Goal: Find specific page/section

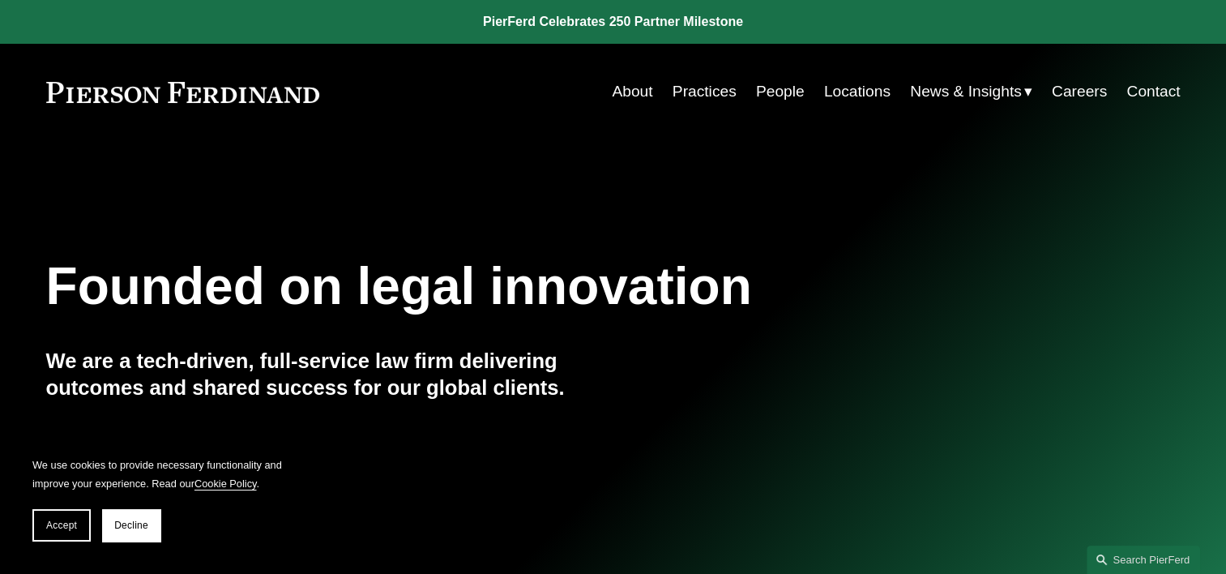
click at [859, 93] on link "Locations" at bounding box center [857, 91] width 66 height 31
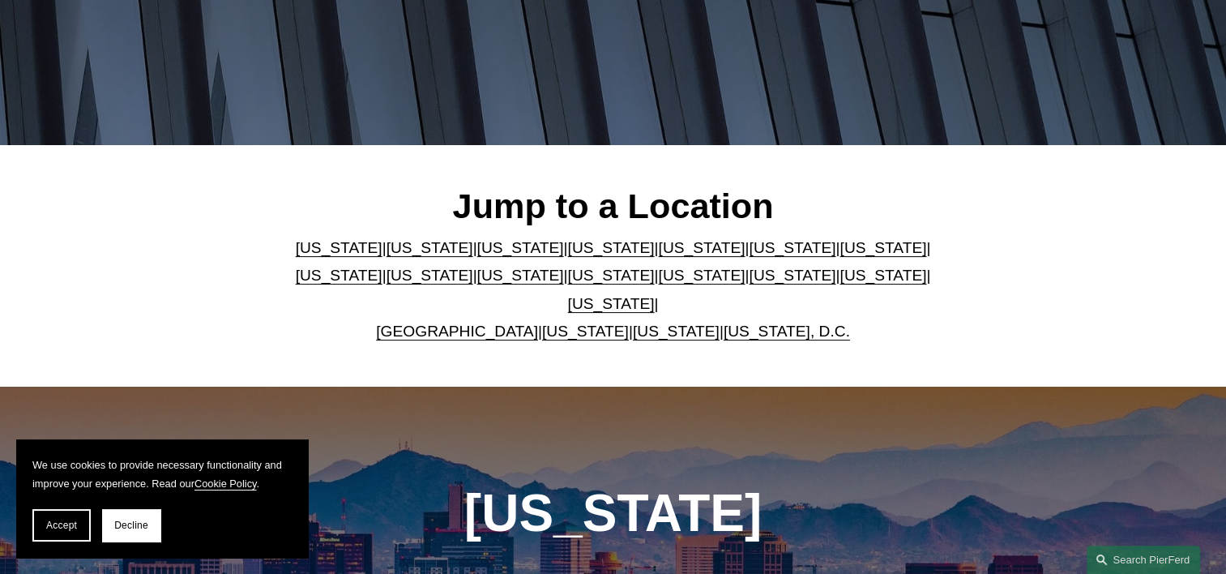
scroll to position [324, 0]
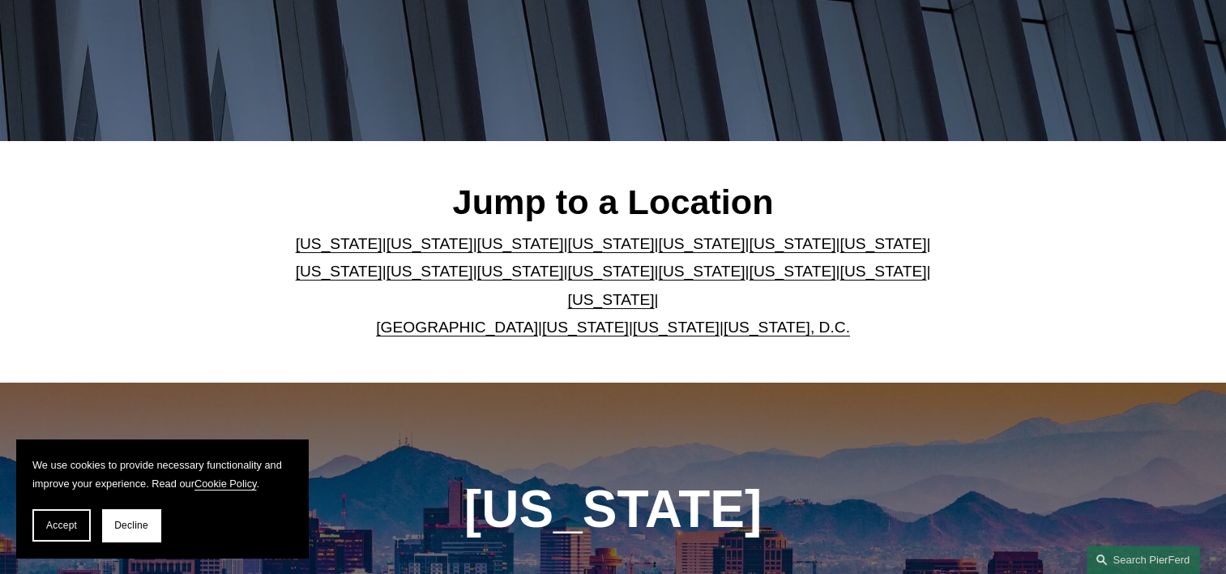
click at [542, 289] on p "Arizona | California | Colorado | Delaware | Florida | Georgia | Illinois | Mas…" at bounding box center [613, 286] width 662 height 112
click at [749, 252] on link "Georgia" at bounding box center [792, 243] width 87 height 17
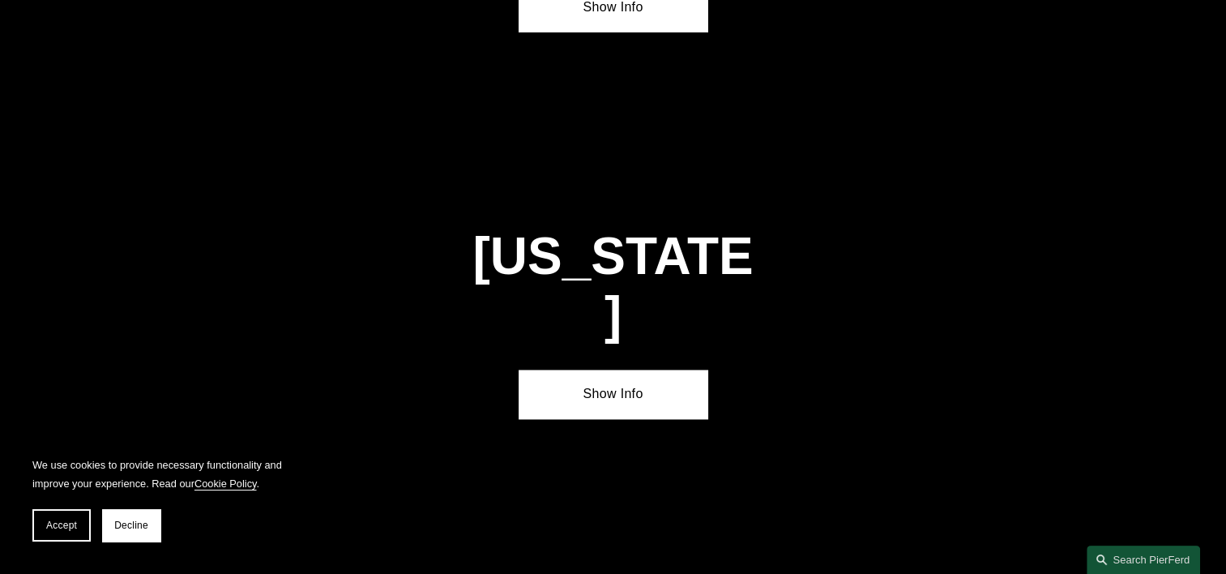
scroll to position [2400, 0]
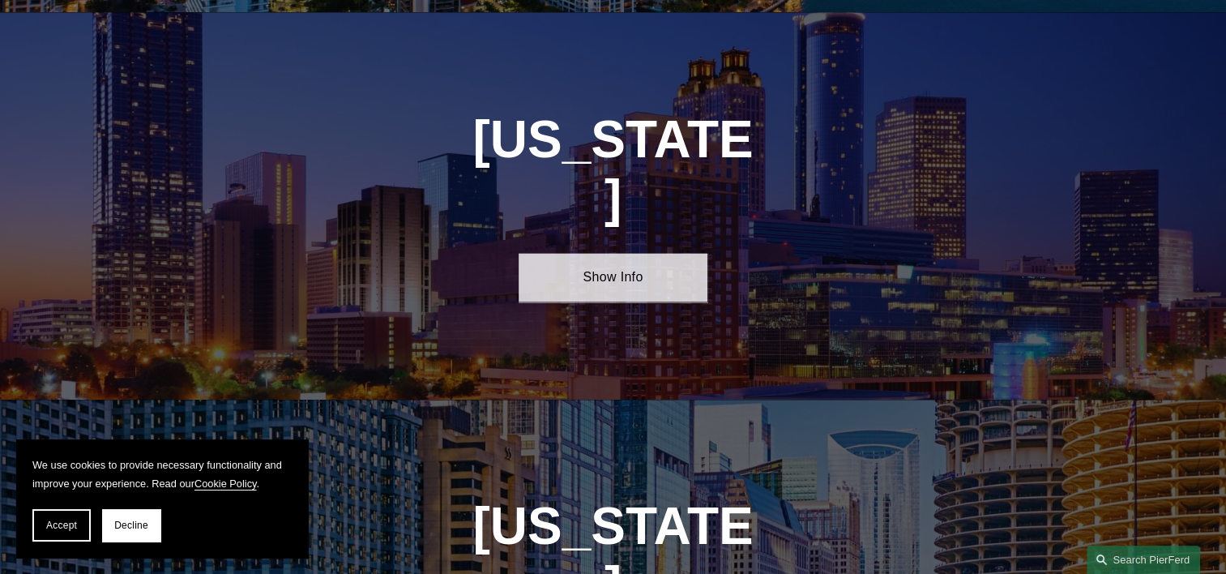
click at [640, 253] on link "Show Info" at bounding box center [612, 277] width 189 height 49
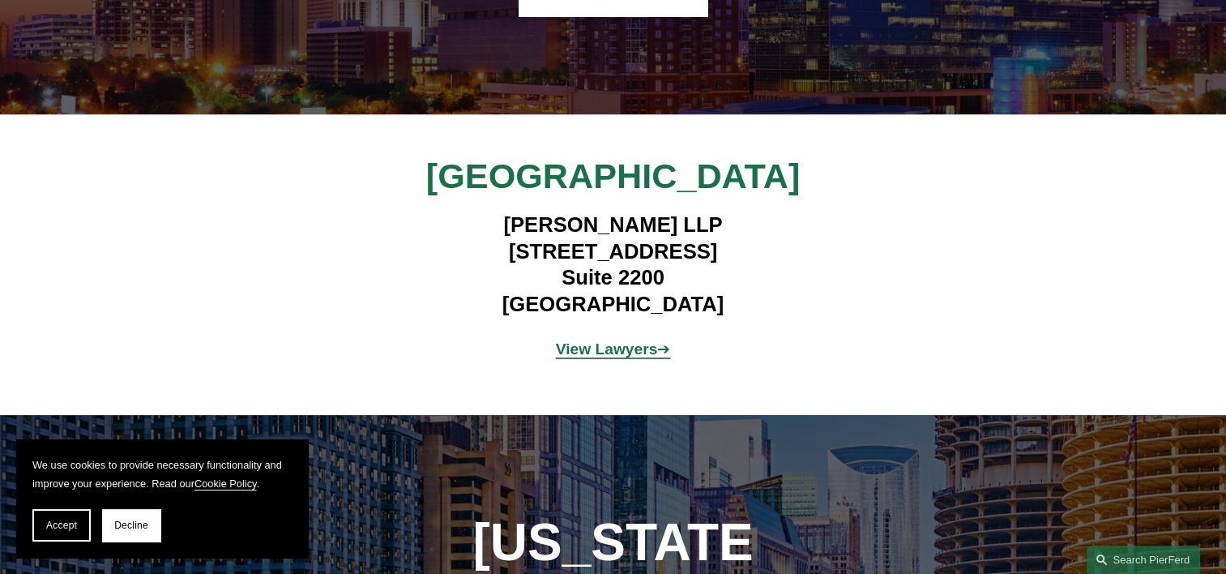
scroll to position [2725, 0]
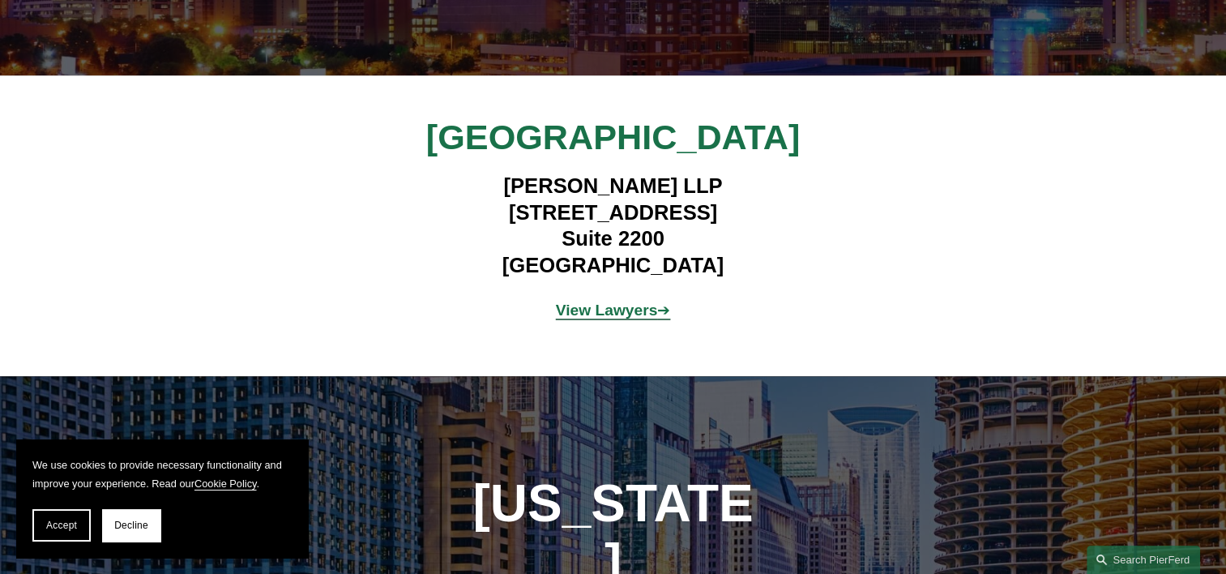
click at [658, 301] on span "View Lawyers ➔" at bounding box center [613, 309] width 115 height 17
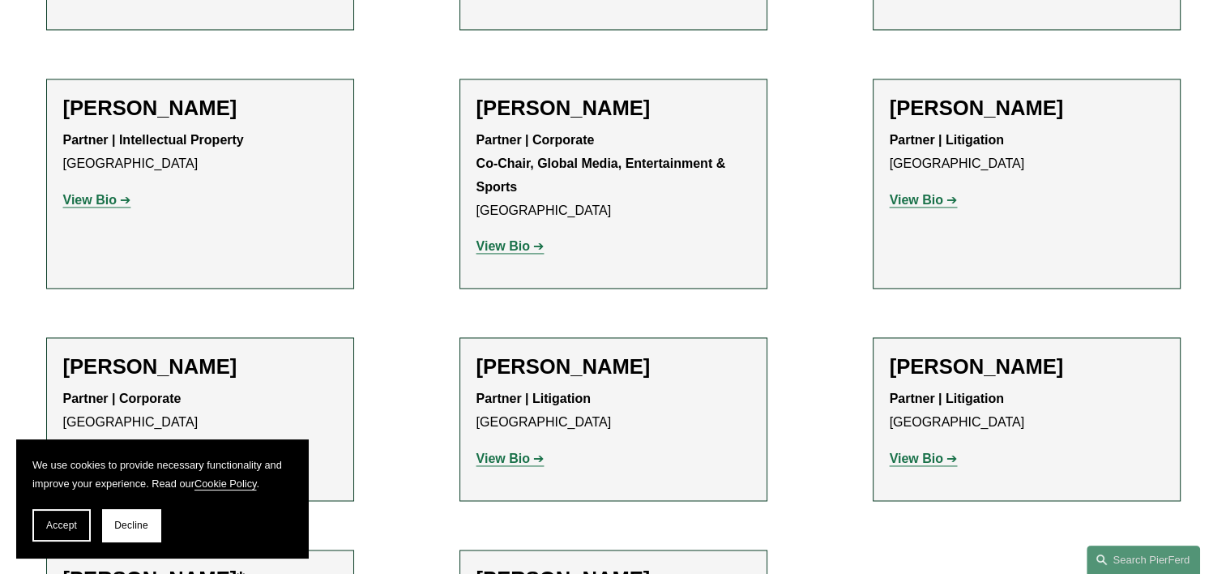
scroll to position [2430, 0]
